Goal: Task Accomplishment & Management: Manage account settings

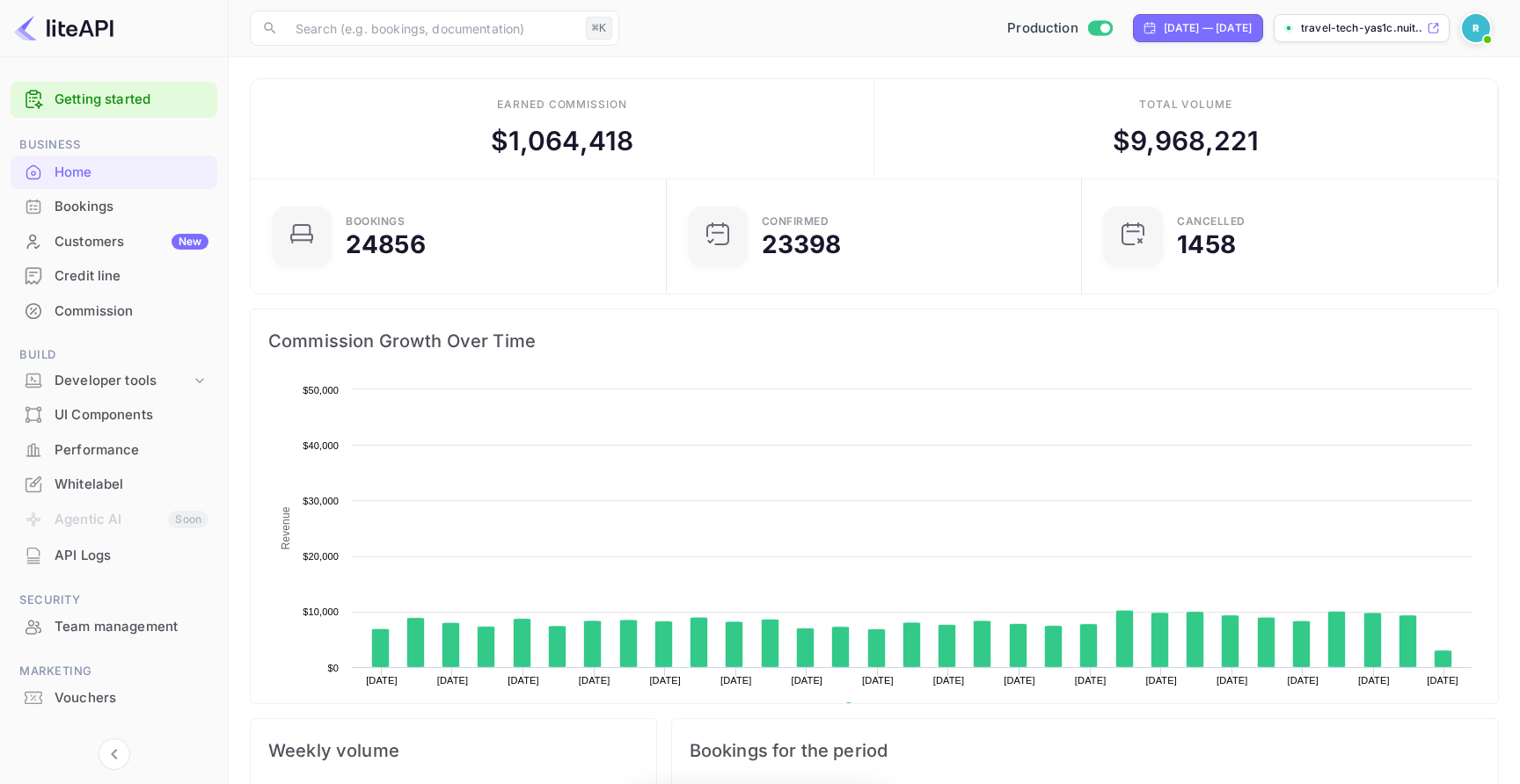
scroll to position [286, 406]
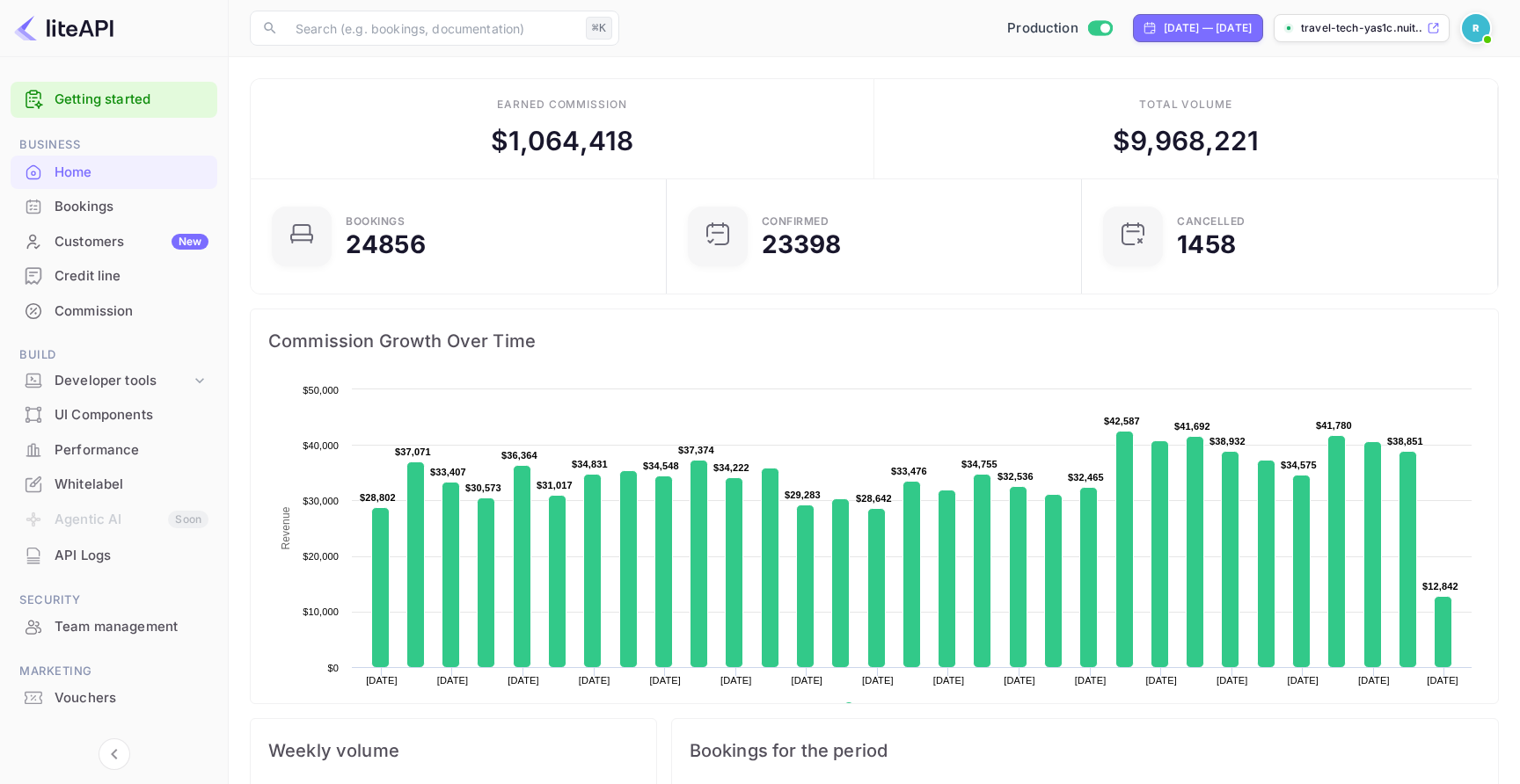
click at [170, 645] on ul "Getting started Business Home Bookings Customers New Credit line Commission Bui…" at bounding box center [114, 432] width 207 height 715
click at [174, 631] on div "Team management" at bounding box center [131, 627] width 154 height 20
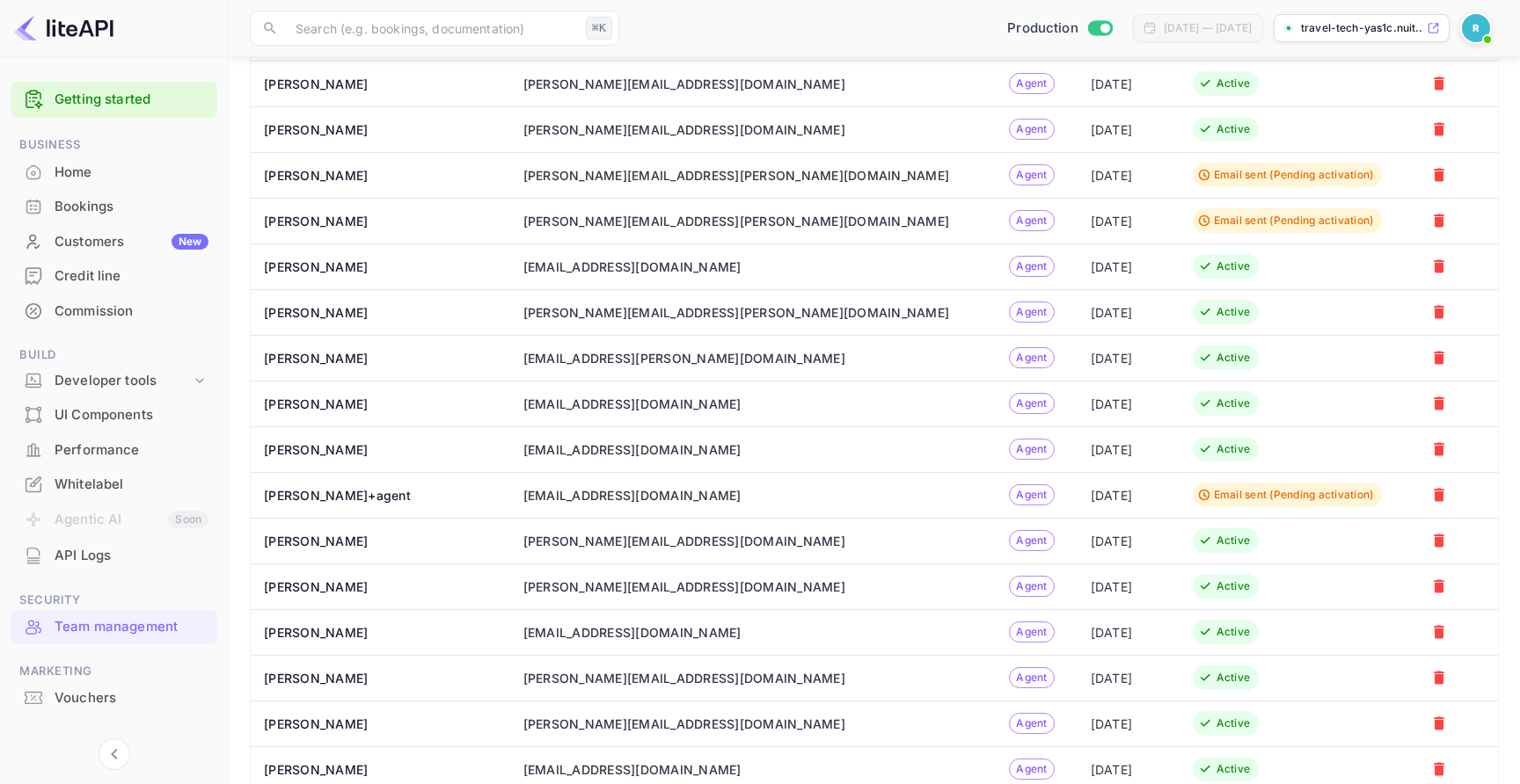
scroll to position [528, 0]
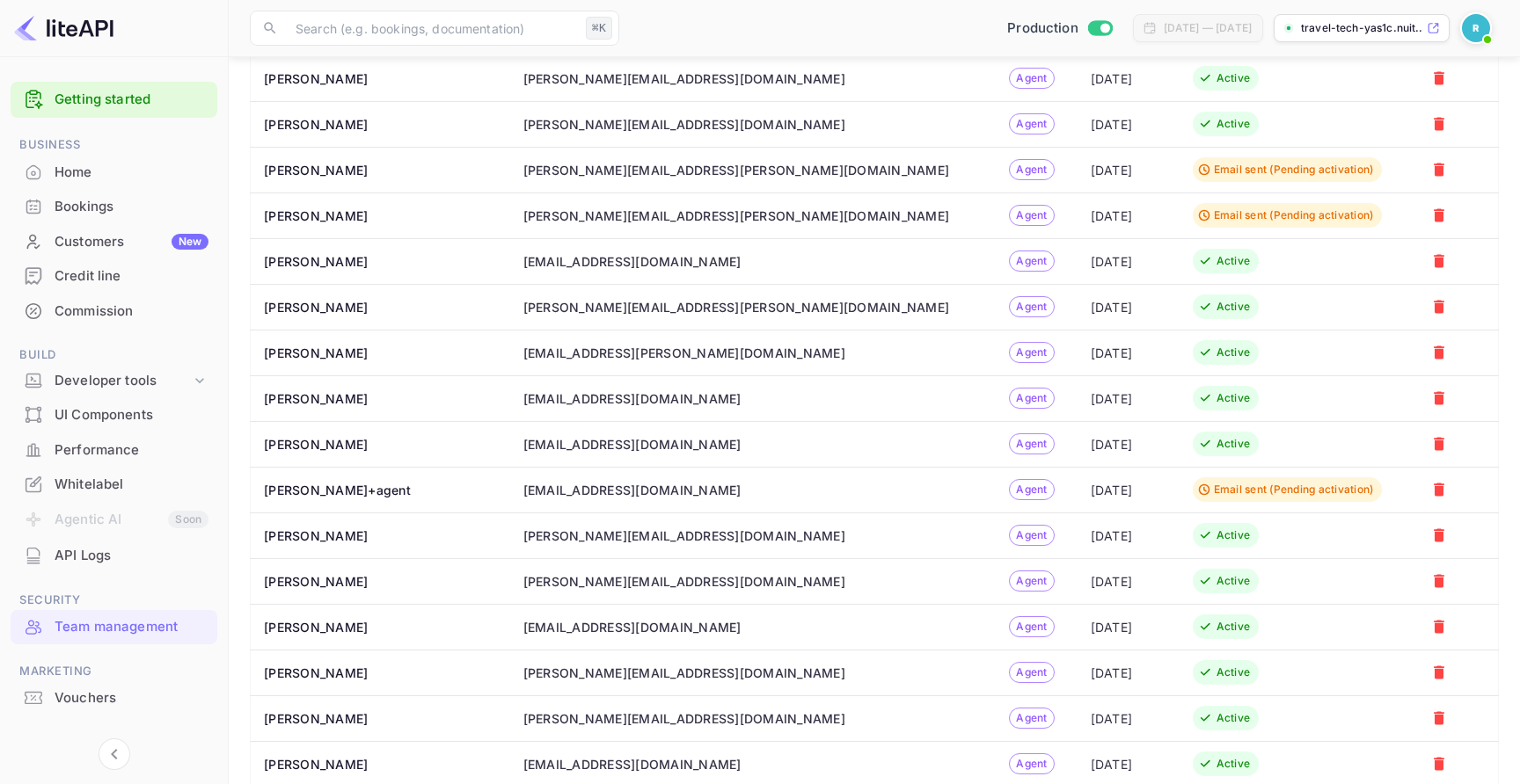
click at [582, 539] on div "b.singh@revolut.com" at bounding box center [684, 536] width 322 height 19
copy div "b.singh@revolut.com"
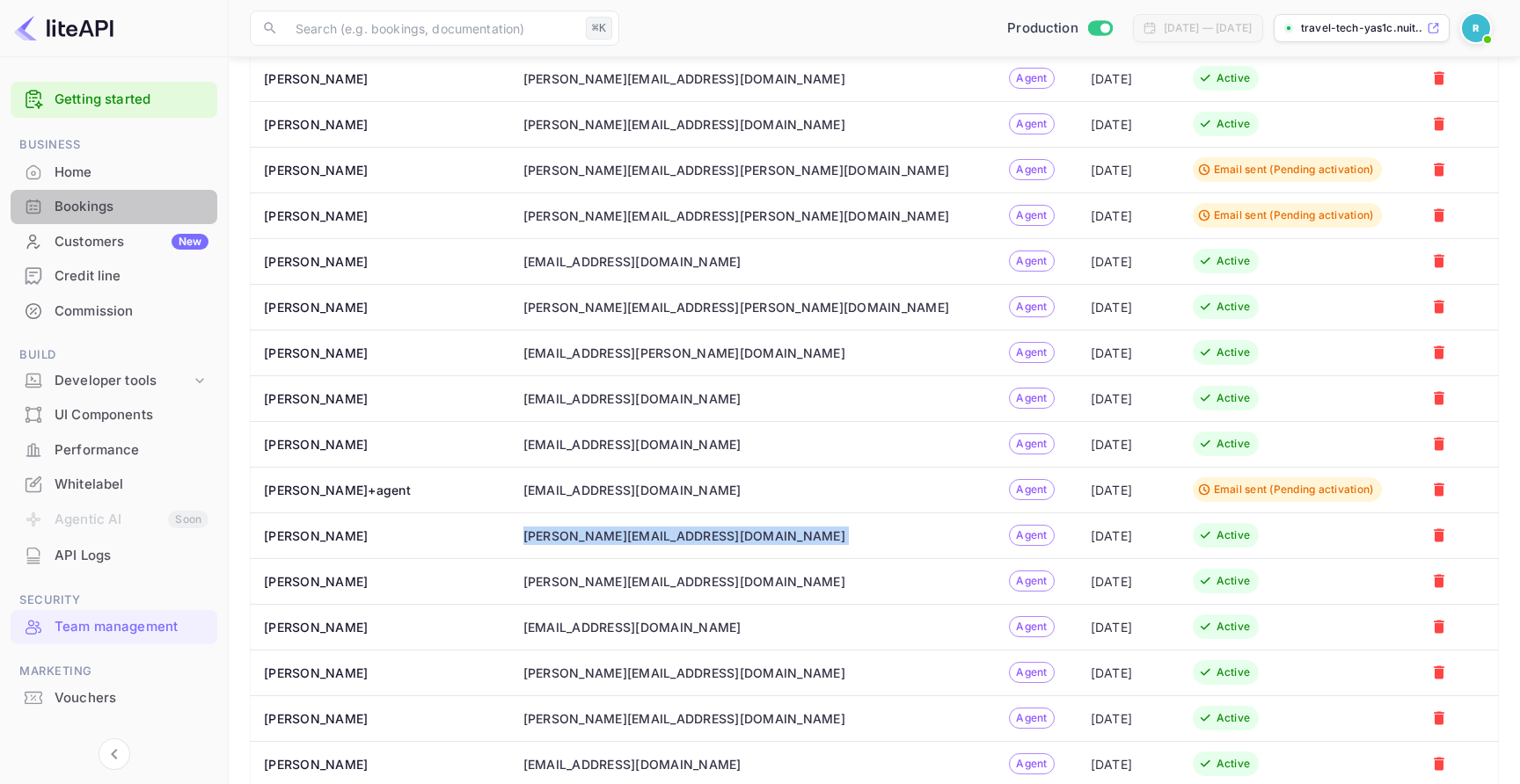
click at [115, 209] on div "Bookings" at bounding box center [131, 207] width 154 height 20
